Goal: Task Accomplishment & Management: Complete application form

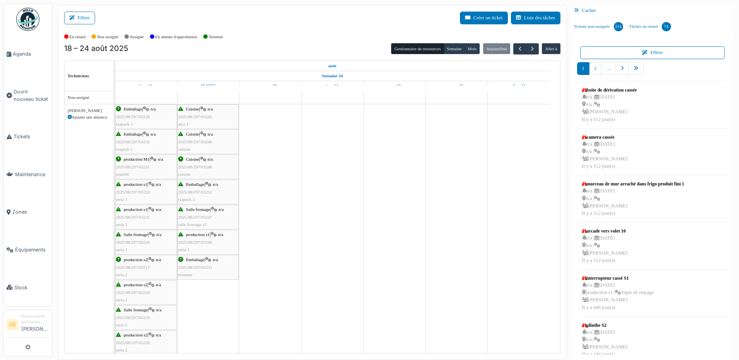
scroll to position [541, 0]
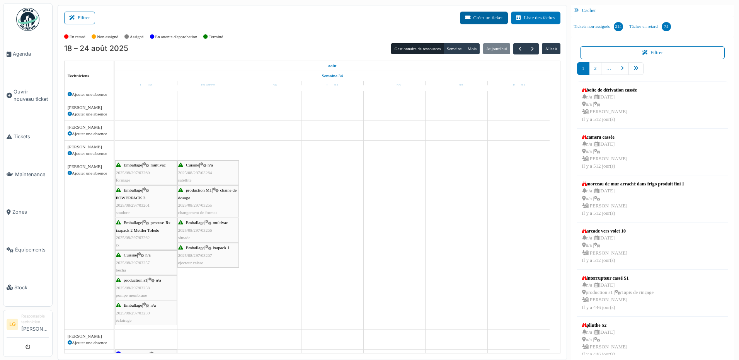
click at [489, 20] on button "Créer un ticket" at bounding box center [484, 18] width 48 height 13
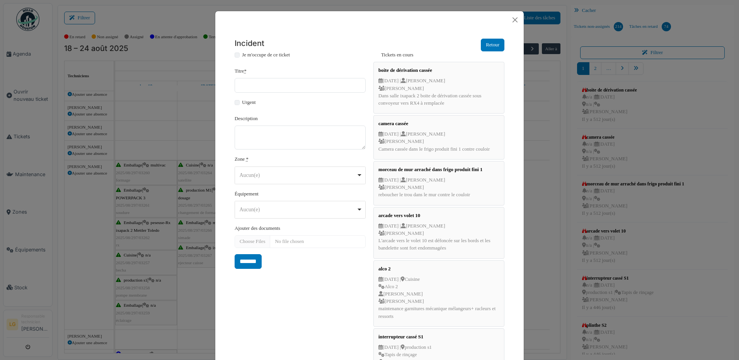
click at [358, 175] on div "Aucun(e) Remove item" at bounding box center [300, 175] width 124 height 11
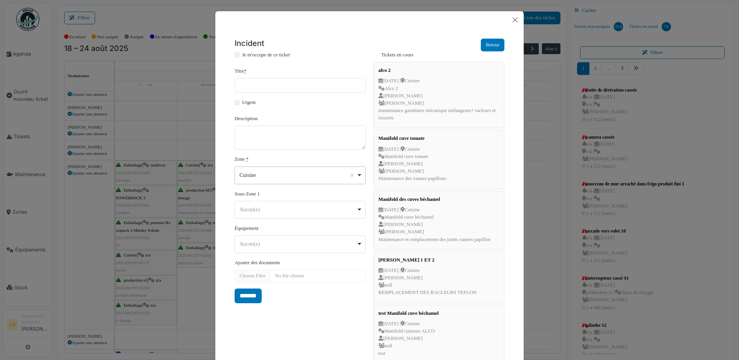
click at [358, 176] on div "Cuisine Remove item" at bounding box center [300, 175] width 124 height 11
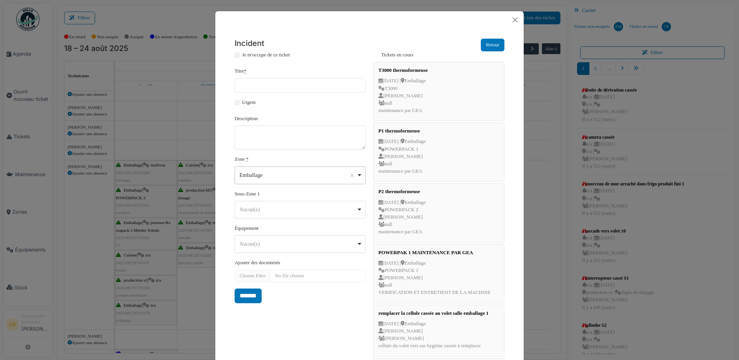
click at [357, 211] on div "Aucun(e) Remove item" at bounding box center [300, 209] width 124 height 11
click at [357, 212] on div "Aucun(e) Remove item" at bounding box center [300, 209] width 124 height 11
click at [355, 244] on div "Aucun(e) Remove item" at bounding box center [300, 243] width 124 height 11
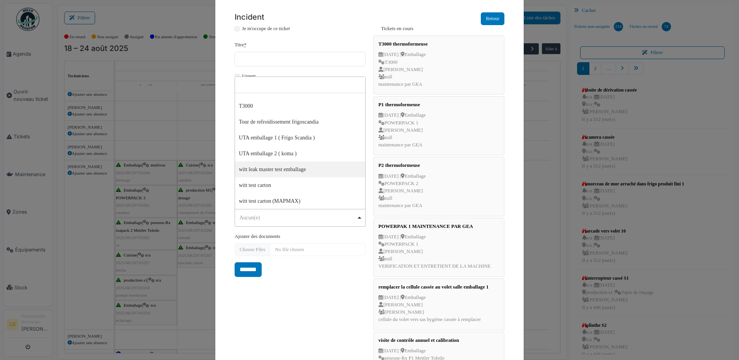
scroll to position [0, 0]
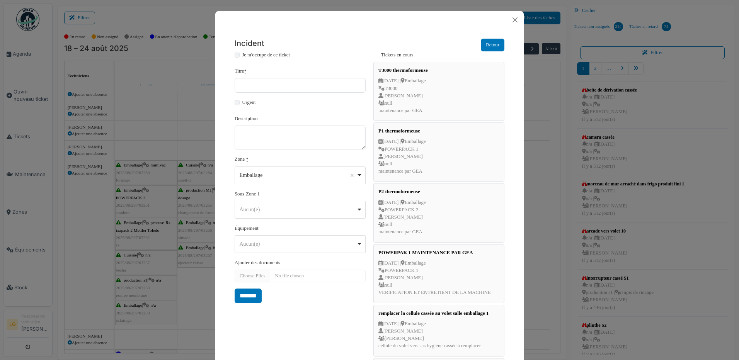
click at [359, 177] on div "Emballage Remove item" at bounding box center [300, 175] width 124 height 11
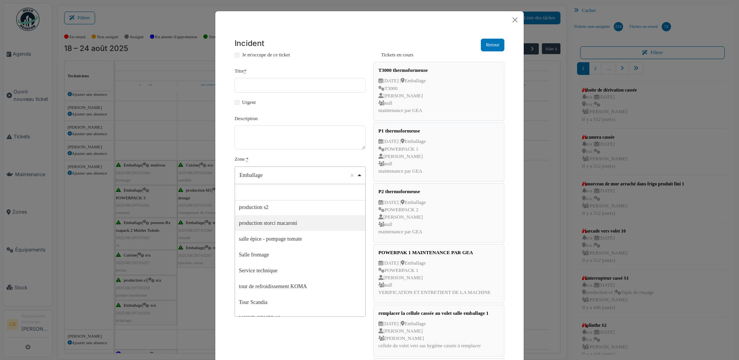
scroll to position [155, 0]
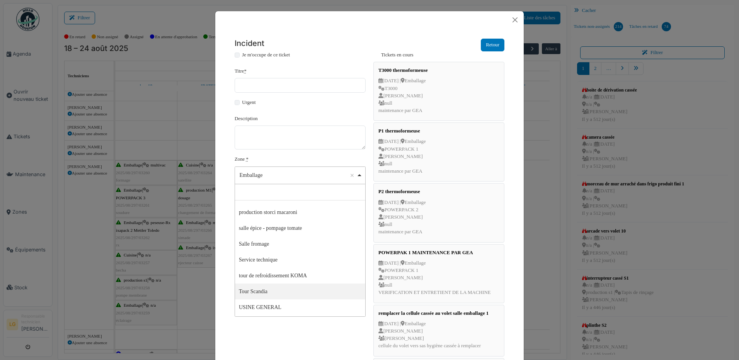
select select "*****"
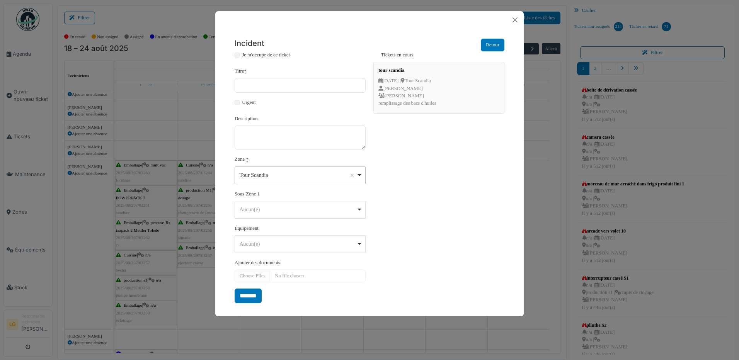
click at [360, 244] on div "Aucun(e) Remove item" at bounding box center [300, 243] width 124 height 11
click at [252, 87] on input "Titre *" at bounding box center [299, 85] width 131 height 15
type input "**********"
click at [245, 134] on textarea "Description" at bounding box center [299, 138] width 131 height 24
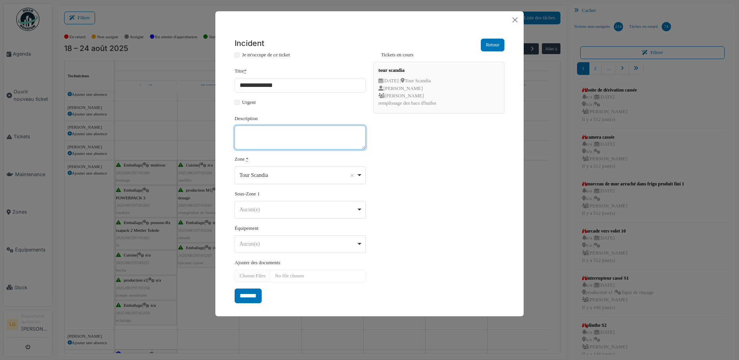
paste textarea "**********"
type textarea "**********"
click at [255, 297] on input "*******" at bounding box center [247, 296] width 27 height 15
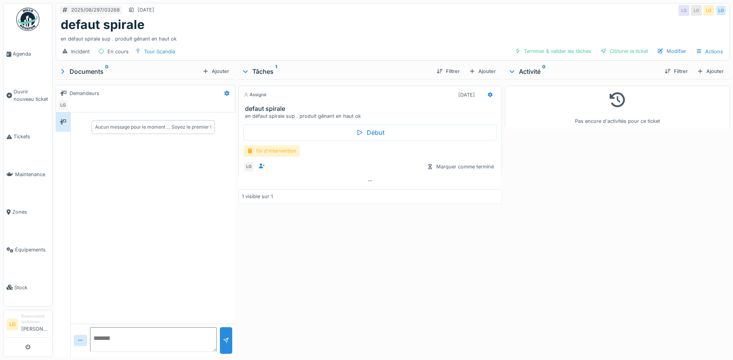
click at [264, 151] on div "fin d'intervention" at bounding box center [271, 150] width 56 height 11
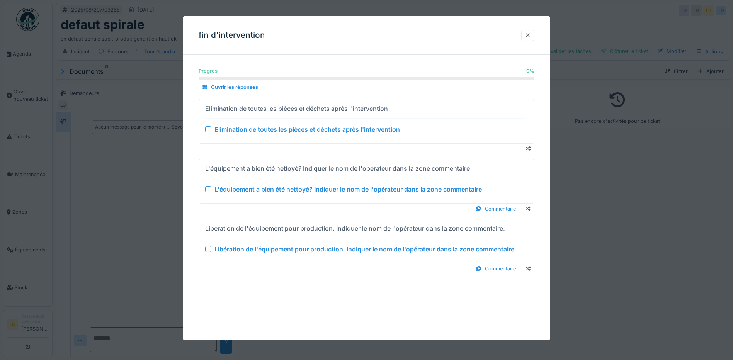
click at [208, 131] on div at bounding box center [208, 129] width 6 height 6
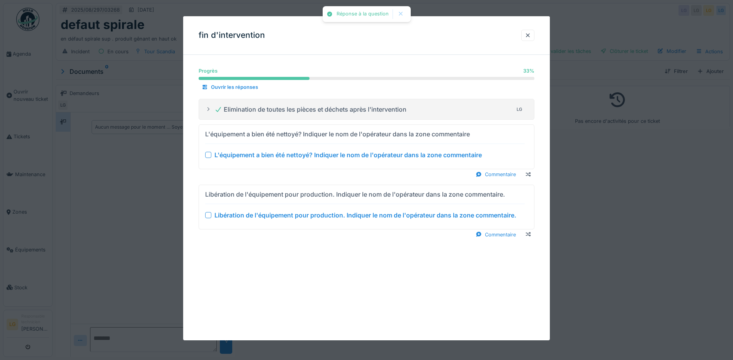
click at [210, 158] on div at bounding box center [208, 155] width 6 height 6
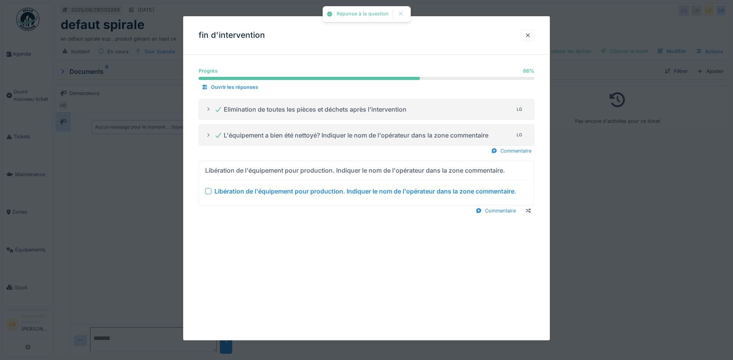
click at [208, 191] on div at bounding box center [208, 191] width 6 height 6
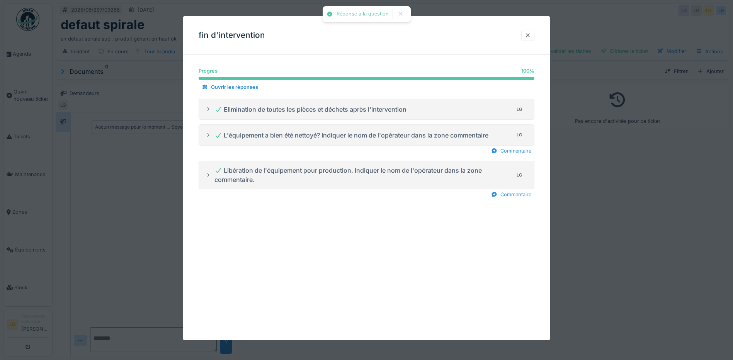
click at [529, 36] on div at bounding box center [528, 35] width 6 height 7
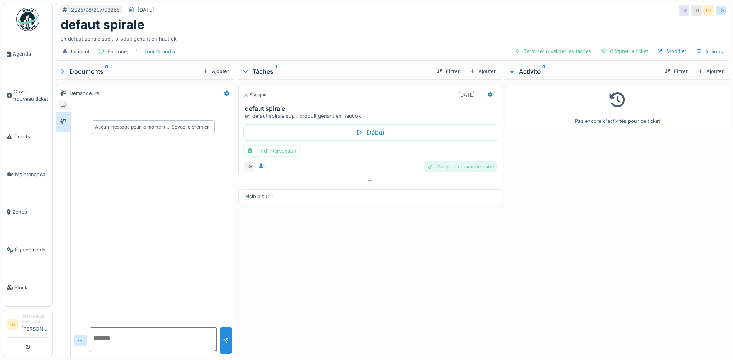
click at [444, 168] on div "Marquer comme terminé" at bounding box center [460, 166] width 73 height 10
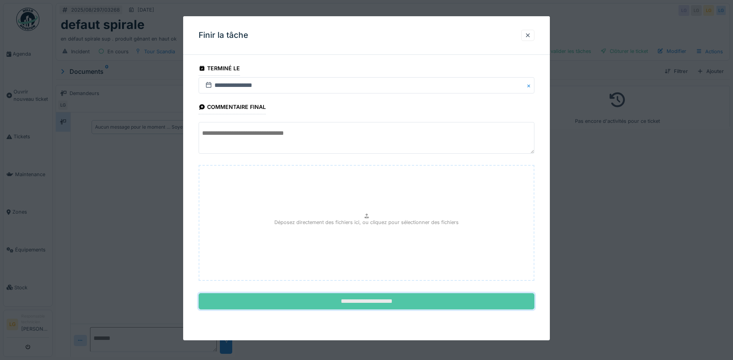
click at [353, 302] on input "**********" at bounding box center [367, 301] width 336 height 16
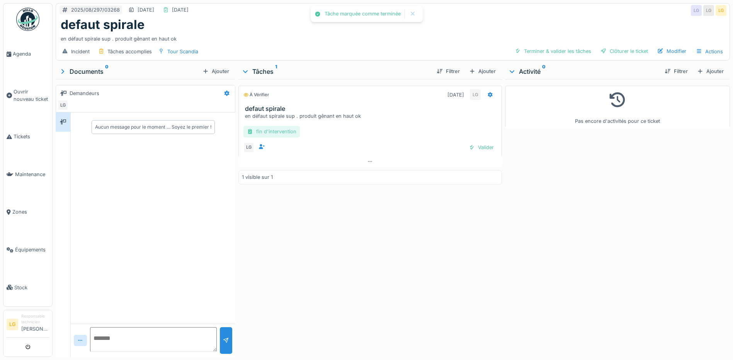
click at [271, 134] on div "fin d'intervention" at bounding box center [271, 131] width 56 height 11
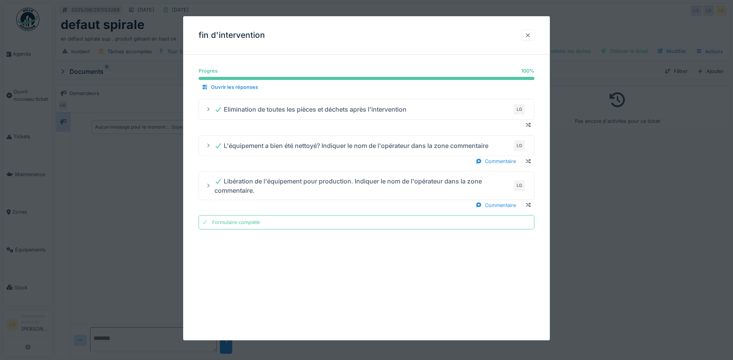
click at [530, 34] on div at bounding box center [528, 35] width 6 height 7
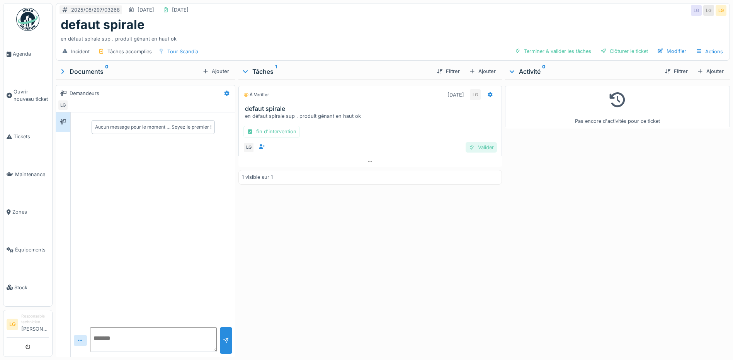
click at [477, 147] on div "Valider" at bounding box center [480, 147] width 31 height 10
click at [20, 54] on span "Agenda" at bounding box center [31, 53] width 36 height 7
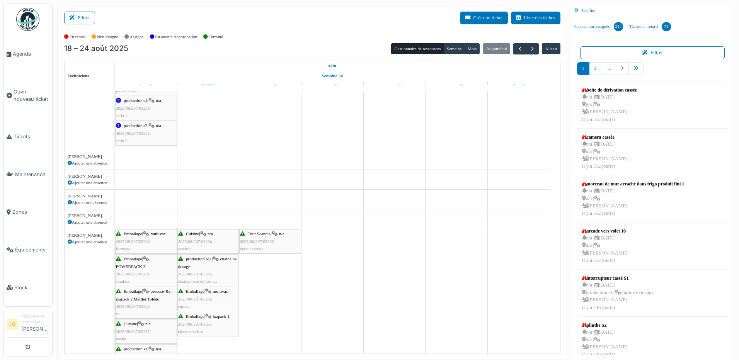
scroll to position [502, 0]
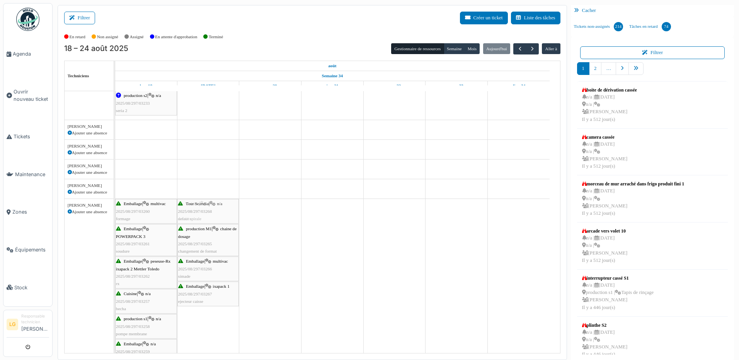
drag, startPoint x: 278, startPoint y: 207, endPoint x: 222, endPoint y: 210, distance: 56.9
click at [115, 210] on div "Emballage | multivac 2025/08/297/03260 formage Cuisine | n/a 2025/08/297/03264 …" at bounding box center [115, 283] width 0 height 169
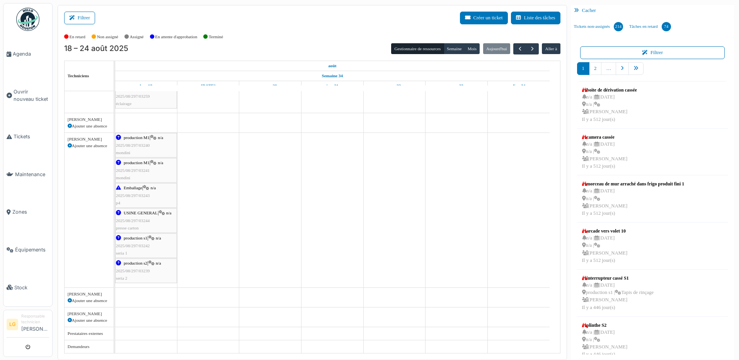
scroll to position [1, 0]
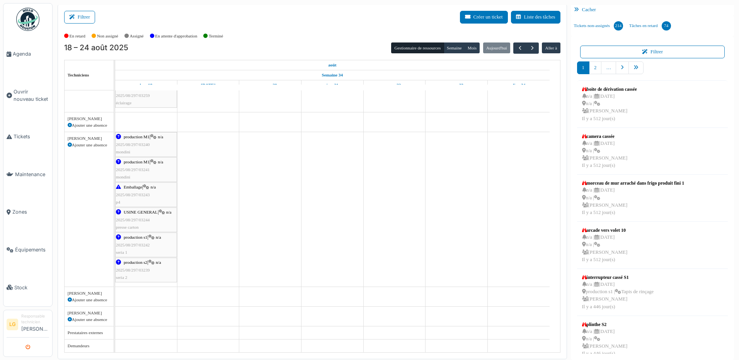
click at [24, 346] on button "submit" at bounding box center [27, 347] width 15 height 13
